Goal: Transaction & Acquisition: Purchase product/service

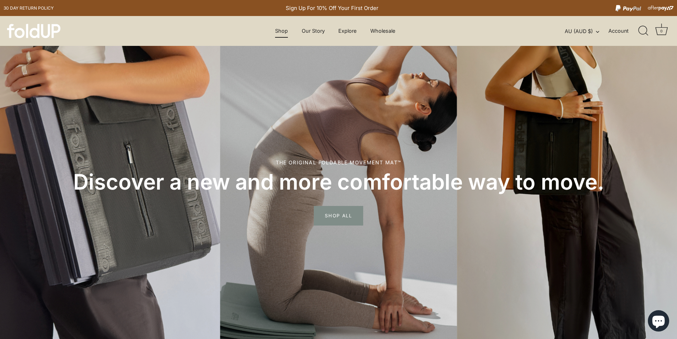
click at [272, 31] on link "Shop" at bounding box center [281, 30] width 25 height 13
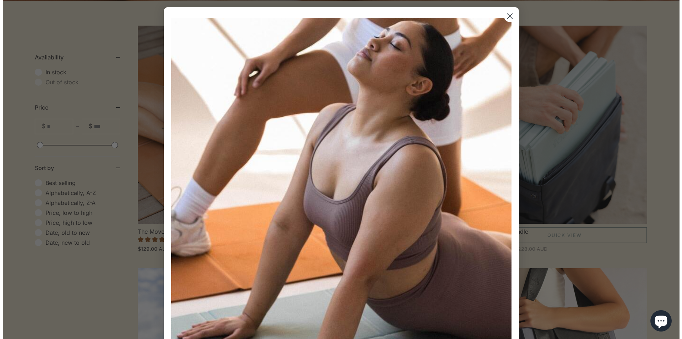
scroll to position [320, 0]
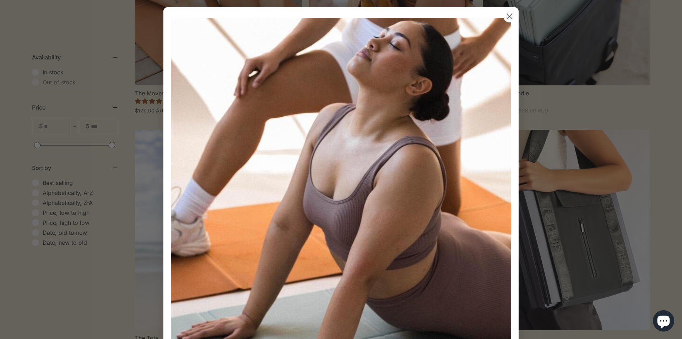
click at [508, 12] on circle "Close dialog" at bounding box center [510, 16] width 12 height 12
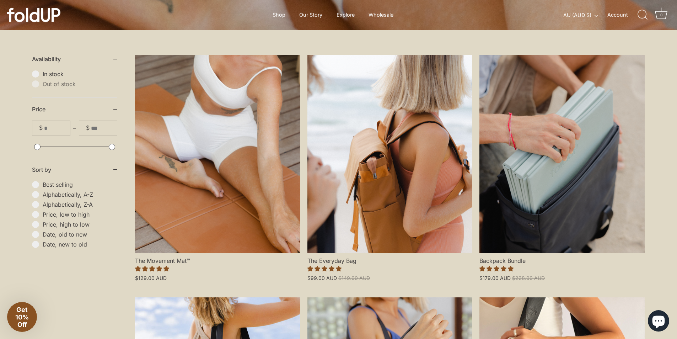
scroll to position [0, 0]
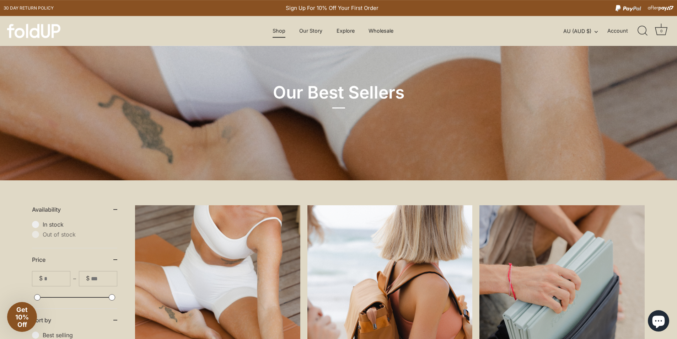
click at [287, 32] on link "Shop" at bounding box center [278, 30] width 25 height 13
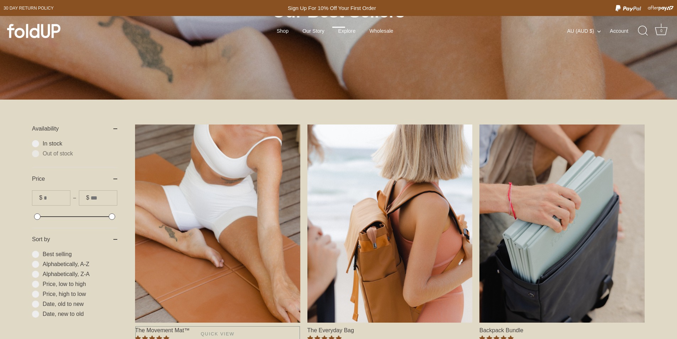
scroll to position [142, 0]
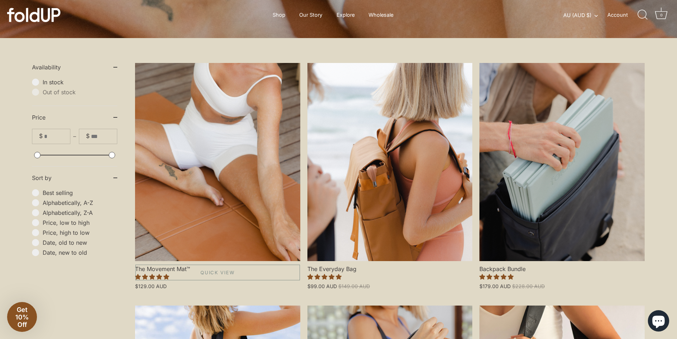
click at [230, 168] on link "The Movement Mat™" at bounding box center [217, 162] width 165 height 198
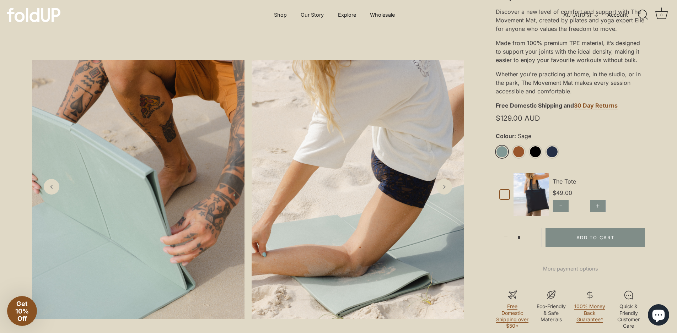
scroll to position [178, 0]
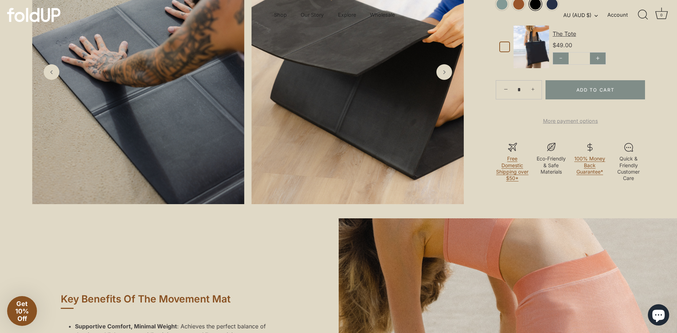
scroll to position [320, 0]
